Goal: Task Accomplishment & Management: Complete application form

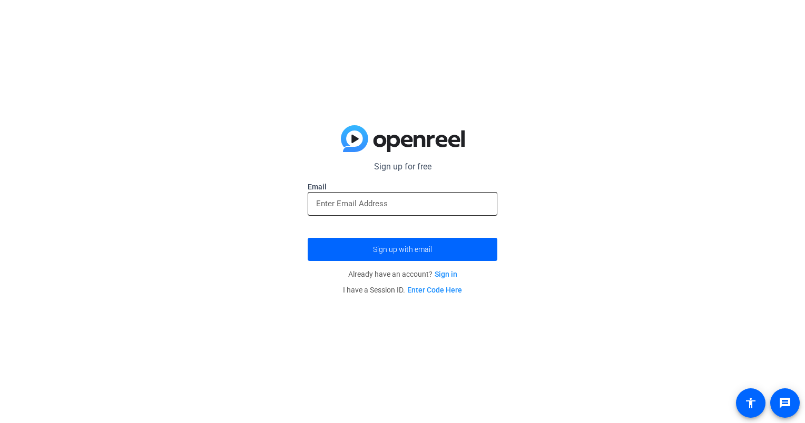
click at [397, 204] on input "email" at bounding box center [402, 204] width 173 height 13
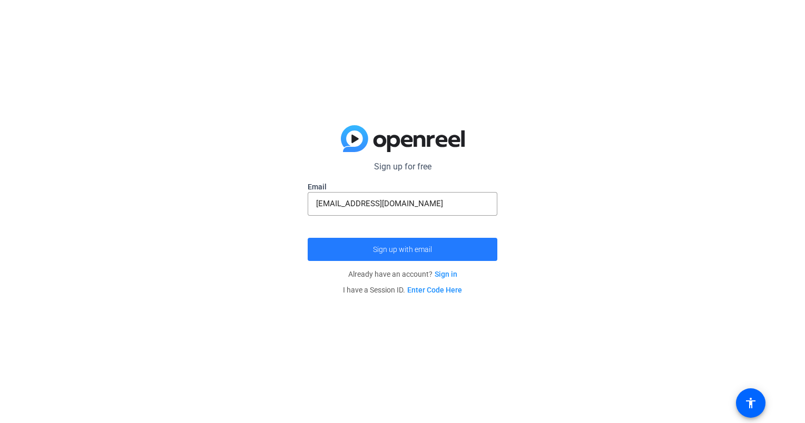
click at [388, 250] on span "Sign up with email" at bounding box center [402, 250] width 59 height 0
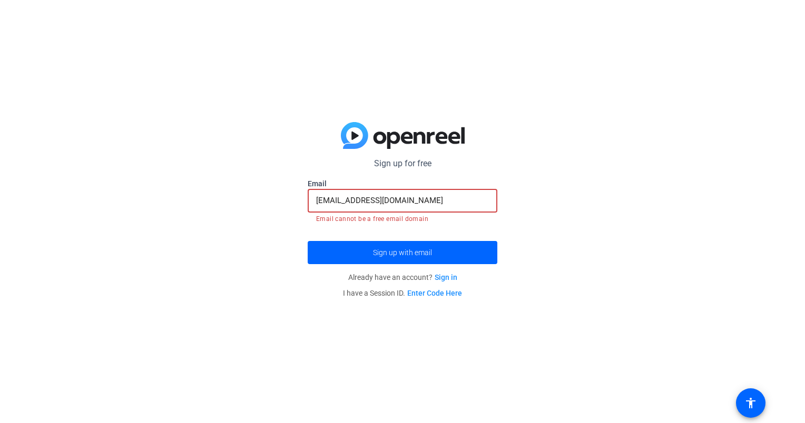
click at [453, 203] on input "[EMAIL_ADDRESS][DOMAIN_NAME]" at bounding box center [402, 200] width 173 height 13
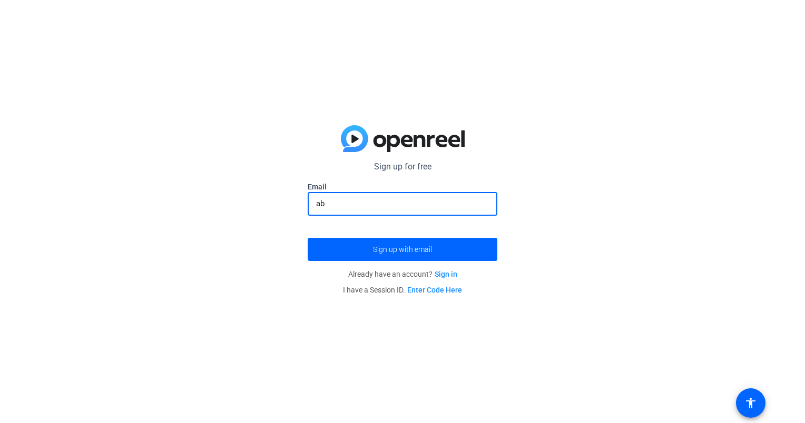
type input "a"
type input "[EMAIL_ADDRESS][DOMAIN_NAME]"
click at [416, 250] on span "Sign up with email" at bounding box center [402, 250] width 59 height 0
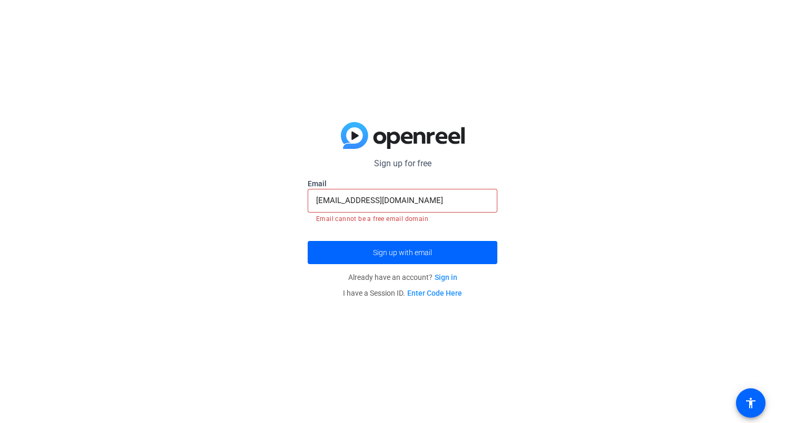
click at [455, 277] on link "Sign in" at bounding box center [446, 277] width 23 height 8
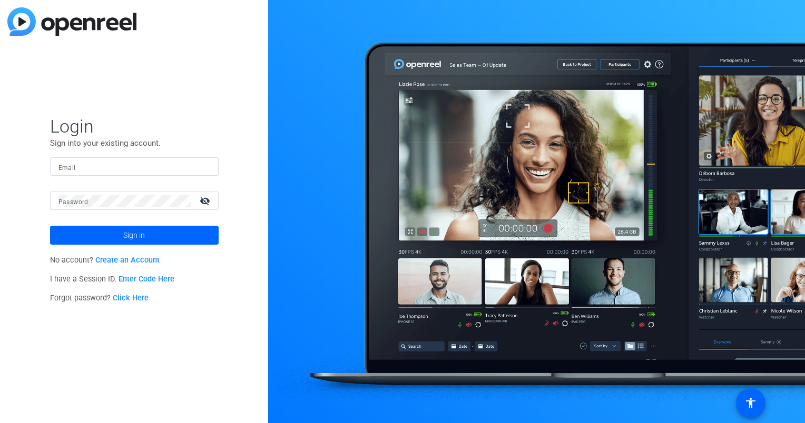
click at [151, 257] on link "Create an Account" at bounding box center [127, 260] width 64 height 9
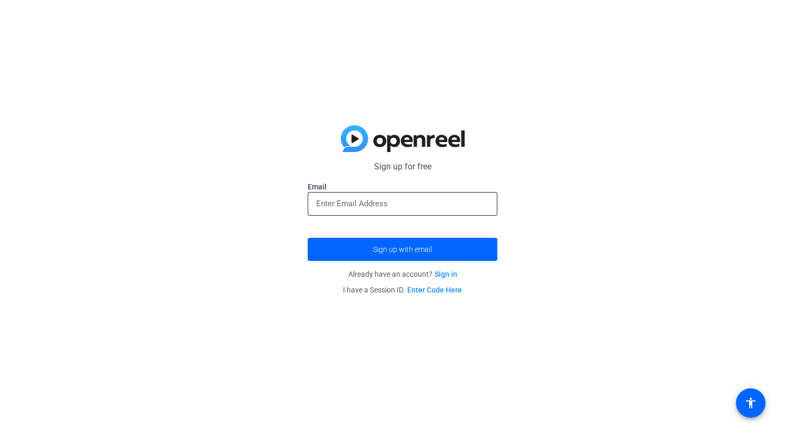
click at [343, 203] on input "email" at bounding box center [402, 204] width 173 height 13
type input "[EMAIL_ADDRESS][DOMAIN_NAME]"
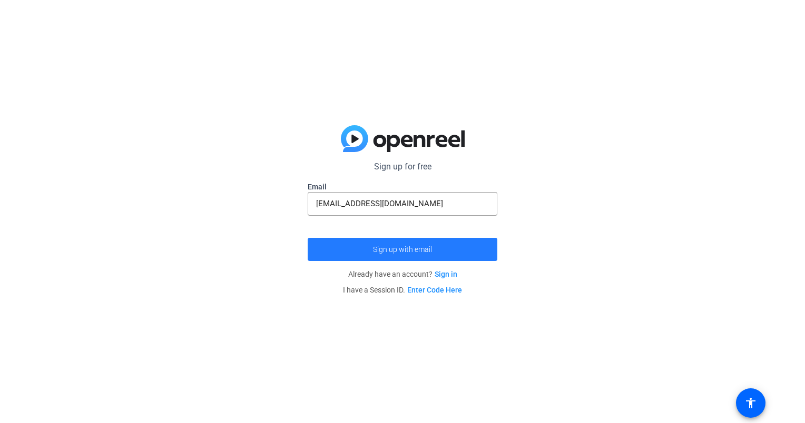
click at [421, 250] on span "Sign up with email" at bounding box center [402, 250] width 59 height 0
